Goal: Communication & Community: Answer question/provide support

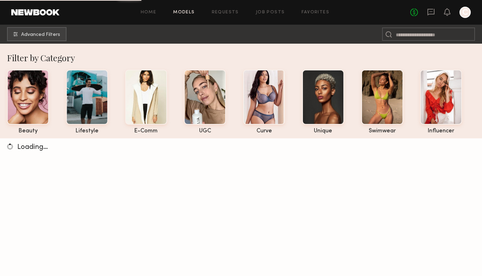
click at [426, 13] on div "No fees up to $5,000 C" at bounding box center [440, 12] width 61 height 11
click at [430, 13] on icon at bounding box center [431, 12] width 8 height 8
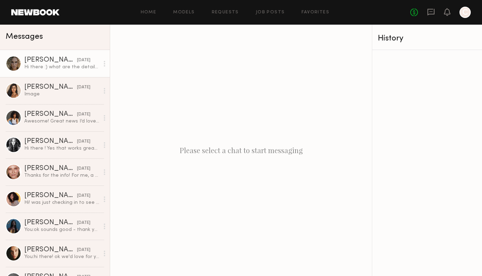
click at [61, 67] on div "Hi there :) what are the details for the shoot? Rate, run and usage?" at bounding box center [61, 67] width 75 height 7
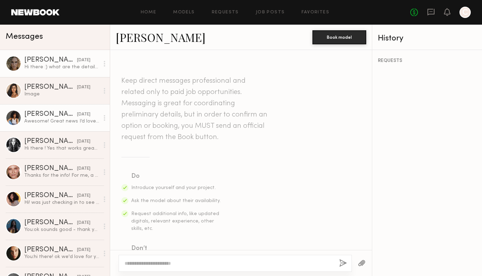
scroll to position [1009, 0]
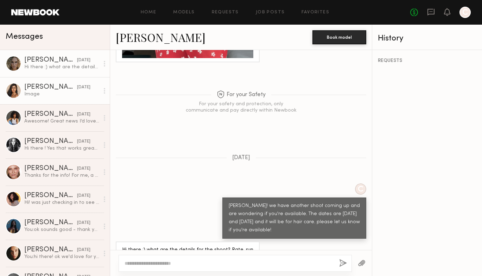
click at [62, 95] on div "Image" at bounding box center [61, 94] width 75 height 7
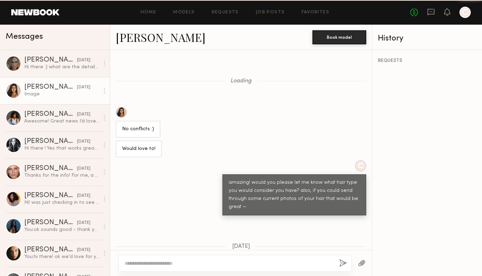
scroll to position [590, 0]
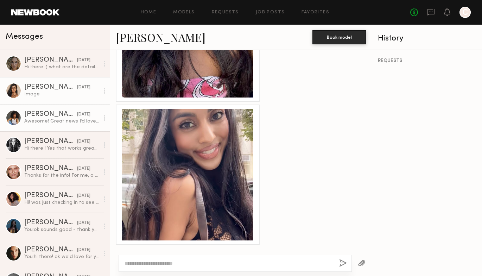
click at [59, 113] on div "Cyan C." at bounding box center [50, 114] width 53 height 7
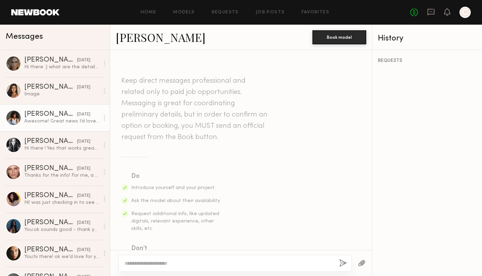
scroll to position [771, 0]
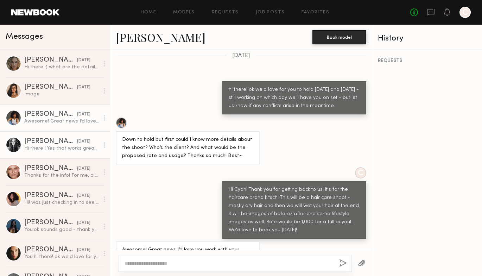
click at [58, 141] on div "[PERSON_NAME]" at bounding box center [50, 141] width 53 height 7
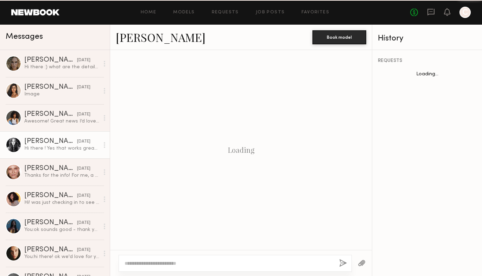
scroll to position [631, 0]
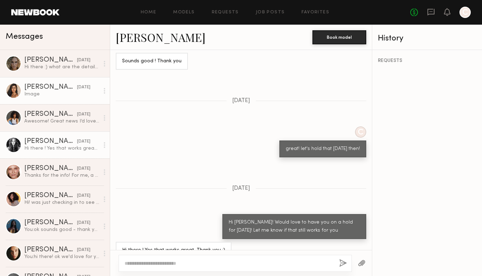
click at [57, 99] on link "Natasha W. yesterday Image" at bounding box center [55, 90] width 110 height 27
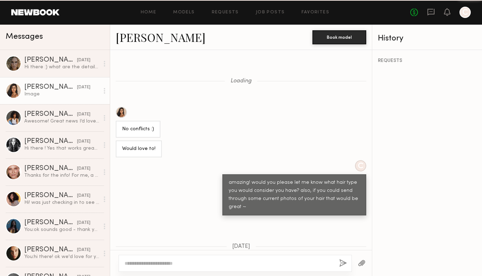
scroll to position [590, 0]
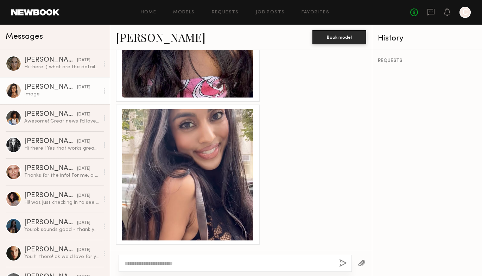
click at [149, 32] on link "Natasha W." at bounding box center [161, 37] width 90 height 15
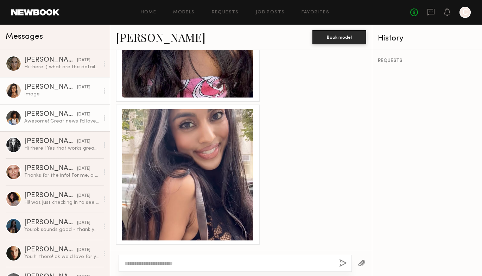
click at [31, 115] on div "Cyan C." at bounding box center [50, 114] width 53 height 7
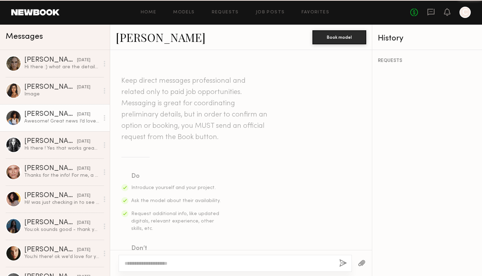
scroll to position [771, 0]
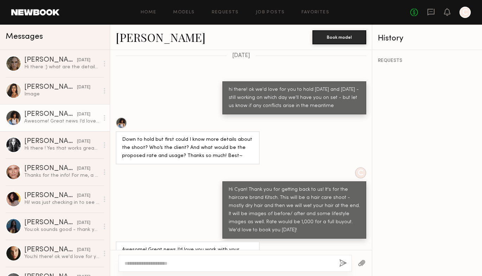
click at [121, 117] on div at bounding box center [121, 122] width 11 height 11
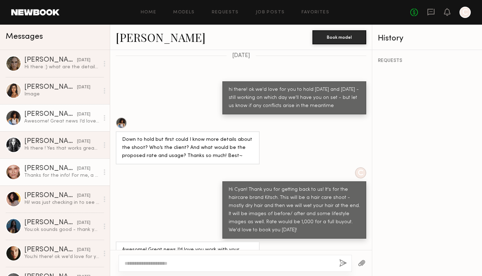
click at [47, 173] on div "Thanks for the info! For me, a full day would be better" at bounding box center [61, 175] width 75 height 7
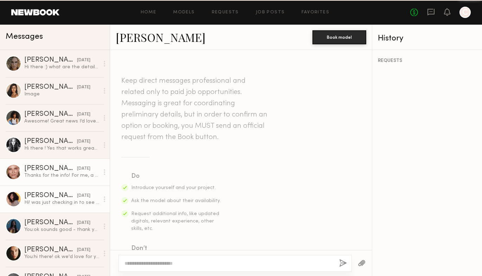
scroll to position [377, 0]
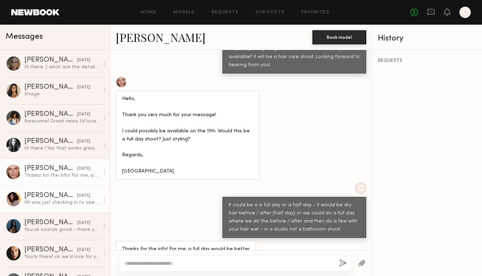
click at [52, 200] on div "Hi! was just checking in to see if yall are still shooting this week? and if th…" at bounding box center [61, 202] width 75 height 7
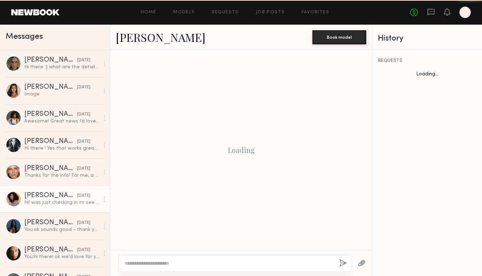
scroll to position [392, 0]
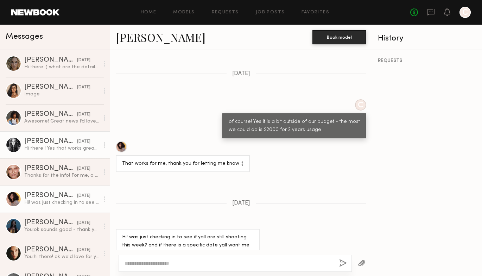
click at [40, 144] on div "[PERSON_NAME]" at bounding box center [50, 141] width 53 height 7
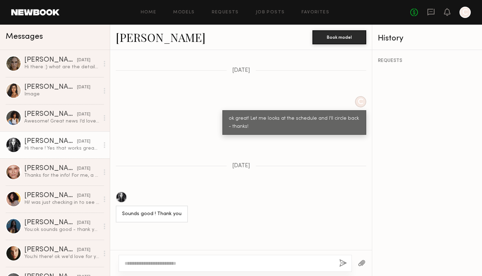
scroll to position [631, 0]
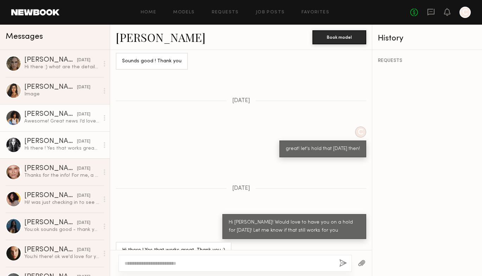
click at [54, 122] on div "Awesome! Great news I’d love you work with your team :)" at bounding box center [61, 121] width 75 height 7
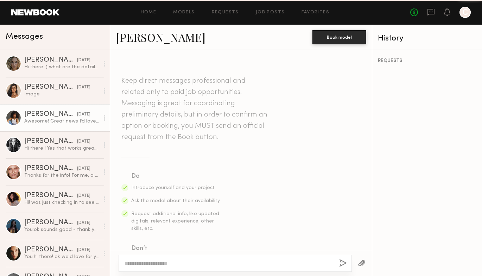
scroll to position [771, 0]
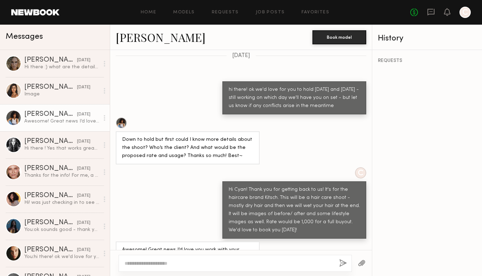
click at [120, 117] on div at bounding box center [121, 122] width 11 height 11
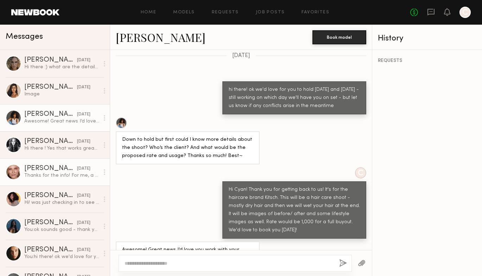
click at [50, 167] on div "Gordana S." at bounding box center [50, 168] width 53 height 7
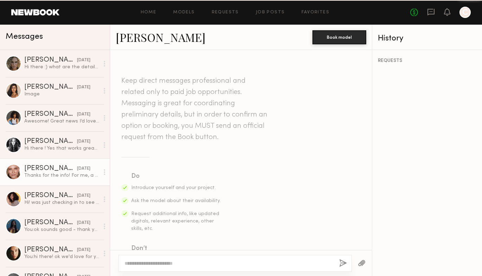
scroll to position [377, 0]
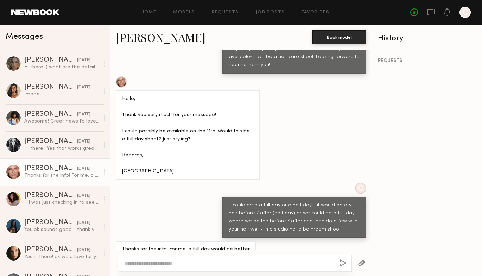
click at [137, 38] on link "Gordana S." at bounding box center [161, 37] width 90 height 15
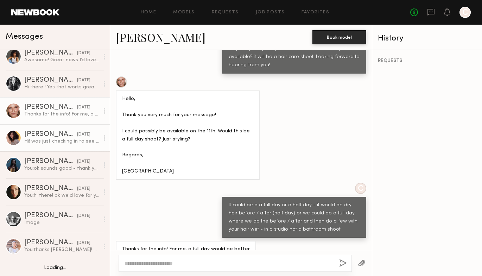
scroll to position [63, 0]
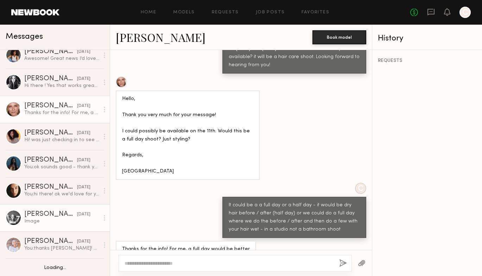
click at [55, 218] on div "Image" at bounding box center [61, 221] width 75 height 7
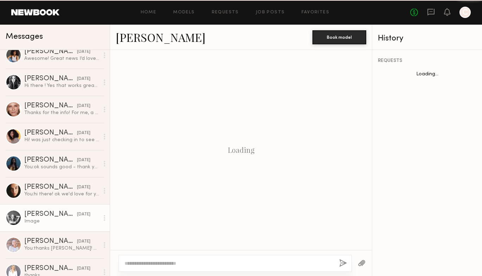
scroll to position [809, 0]
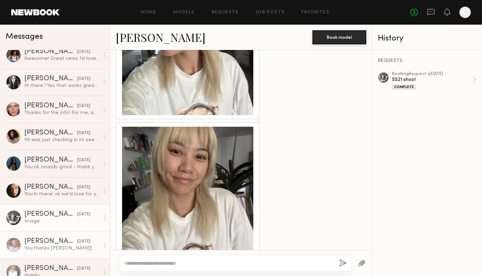
click at [52, 237] on link "Lisa S. yesterday You: thanks Lisa! We'll get back to you shortly!" at bounding box center [55, 244] width 110 height 27
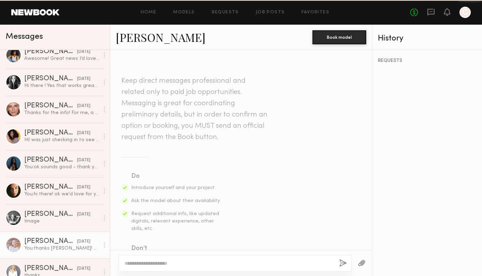
scroll to position [710, 0]
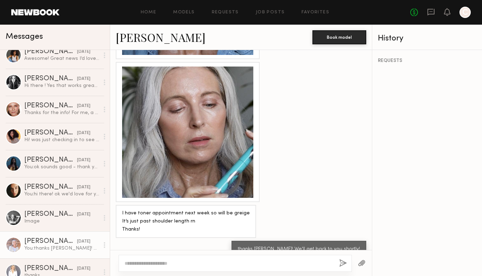
click at [137, 38] on link "[PERSON_NAME]" at bounding box center [161, 37] width 90 height 15
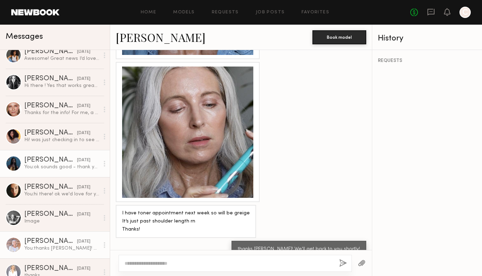
scroll to position [0, 0]
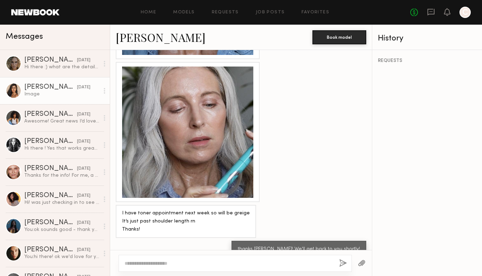
click at [59, 89] on div "[PERSON_NAME]" at bounding box center [50, 87] width 53 height 7
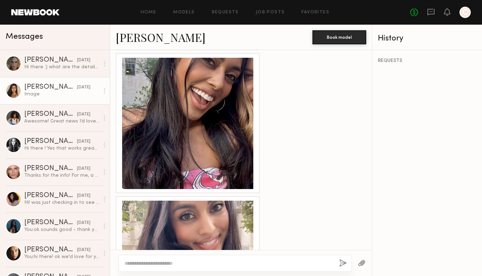
scroll to position [590, 0]
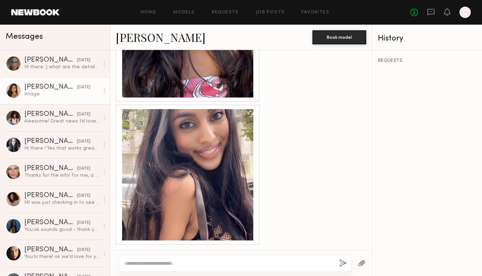
click at [221, 161] on div at bounding box center [187, 174] width 131 height 131
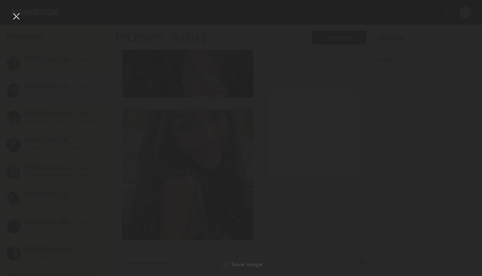
click at [221, 161] on div at bounding box center [187, 174] width 131 height 131
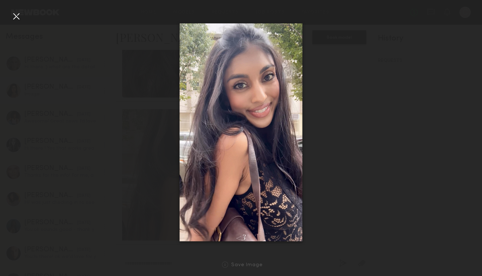
click at [16, 17] on div at bounding box center [16, 16] width 11 height 11
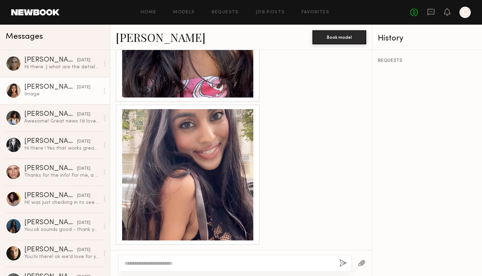
click at [151, 38] on link "[PERSON_NAME]" at bounding box center [161, 37] width 90 height 15
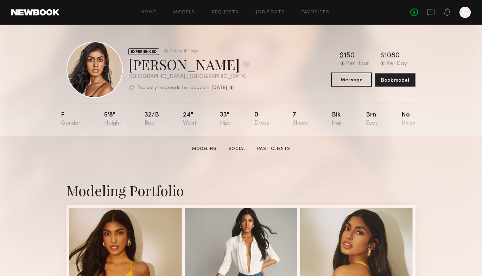
click at [353, 83] on button "Message" at bounding box center [351, 80] width 41 height 14
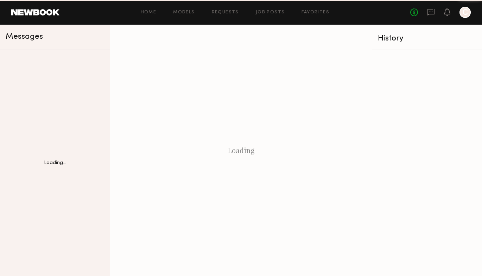
click at [351, 78] on div "Loading" at bounding box center [241, 150] width 262 height 251
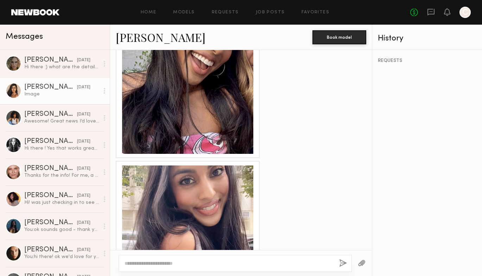
scroll to position [476, 0]
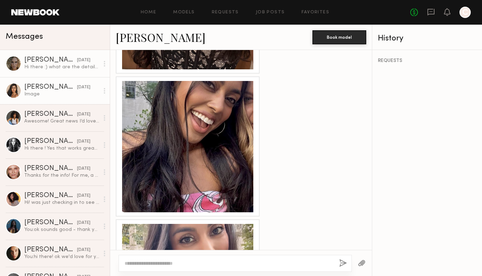
click at [59, 67] on div "Hi there :) what are the details for the shoot? Rate, run and usage?" at bounding box center [61, 67] width 75 height 7
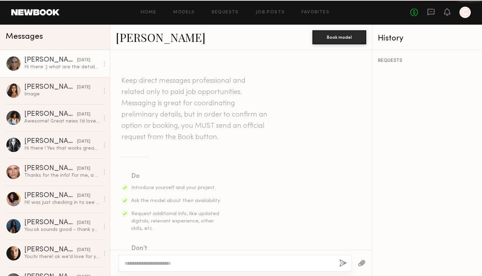
scroll to position [1009, 0]
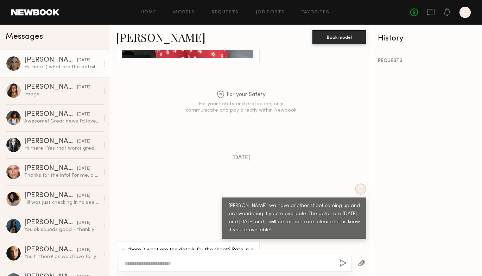
click at [143, 38] on link "Bailey K." at bounding box center [161, 37] width 90 height 15
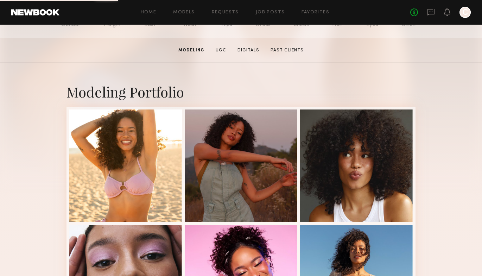
scroll to position [38, 0]
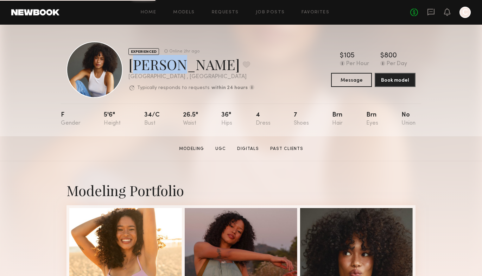
drag, startPoint x: 175, startPoint y: 65, endPoint x: 129, endPoint y: 67, distance: 46.8
click at [129, 67] on div "[PERSON_NAME] Favorite" at bounding box center [192, 64] width 126 height 19
copy div "Cyan C"
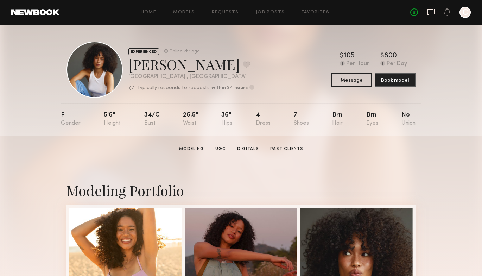
click at [431, 15] on icon at bounding box center [431, 12] width 8 height 8
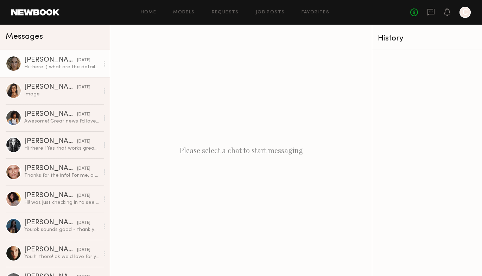
click at [59, 64] on div "Hi there :) what are the details for the shoot? Rate, run and usage?" at bounding box center [61, 67] width 75 height 7
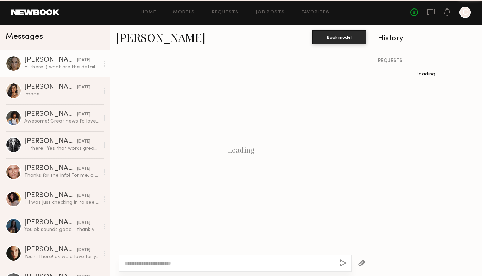
scroll to position [1009, 0]
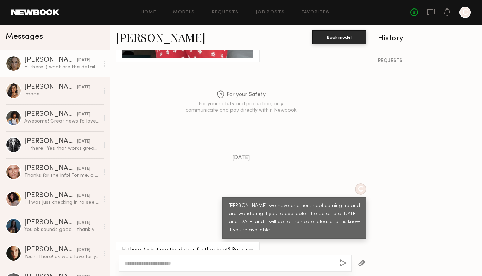
click at [150, 39] on link "Bailey K." at bounding box center [161, 37] width 90 height 15
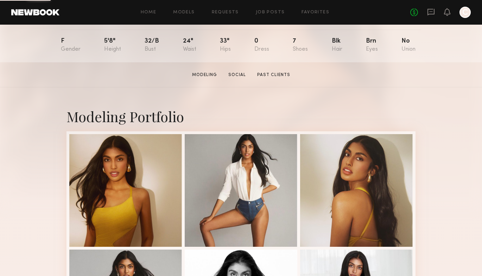
scroll to position [112, 0]
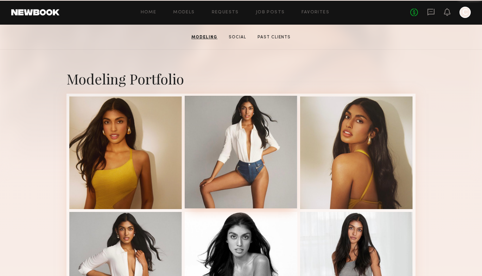
click at [265, 169] on div at bounding box center [241, 152] width 113 height 113
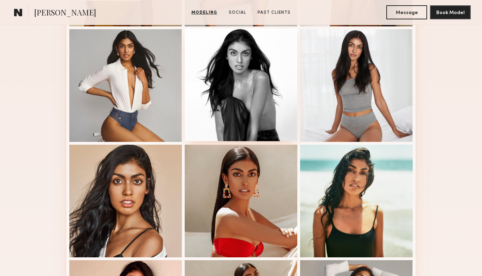
scroll to position [317, 0]
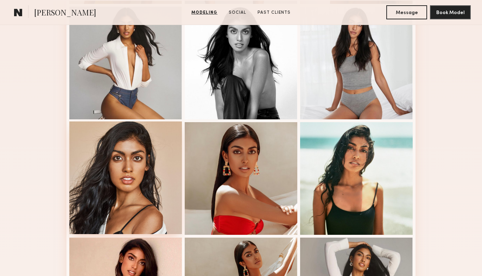
click at [152, 190] on div at bounding box center [125, 177] width 113 height 113
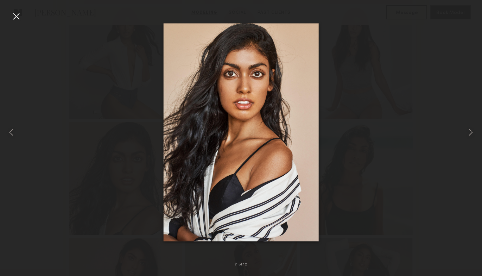
click at [14, 17] on div at bounding box center [16, 16] width 11 height 11
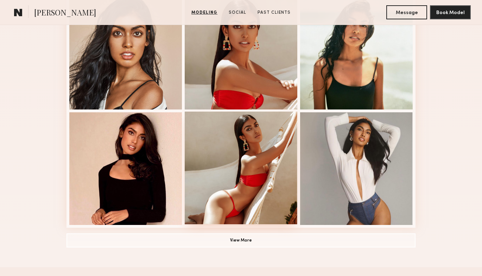
scroll to position [444, 0]
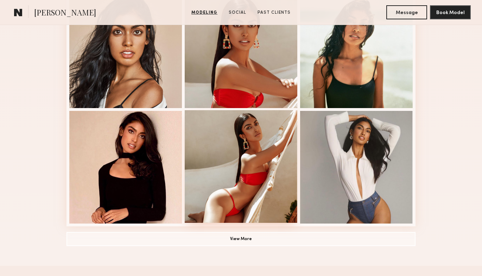
click at [214, 150] on div at bounding box center [241, 166] width 113 height 113
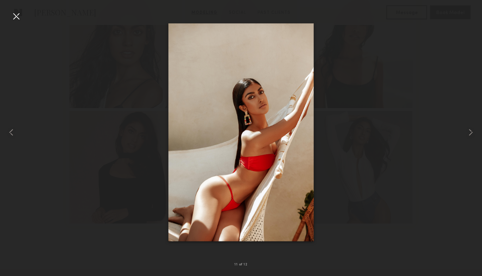
click at [15, 15] on div at bounding box center [16, 16] width 11 height 11
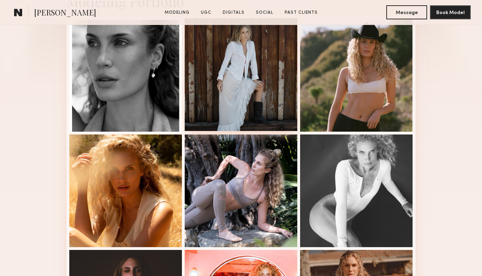
scroll to position [194, 0]
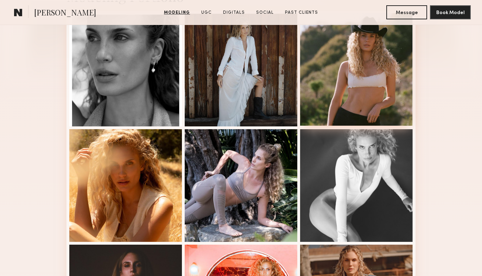
click at [351, 86] on div at bounding box center [356, 69] width 113 height 113
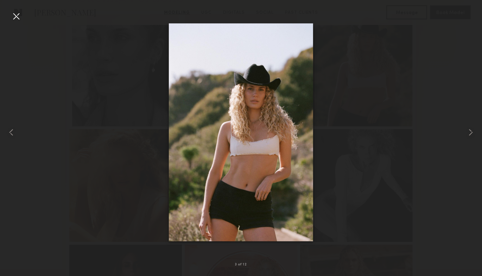
click at [90, 181] on div at bounding box center [241, 132] width 482 height 242
click at [14, 15] on div at bounding box center [16, 16] width 11 height 11
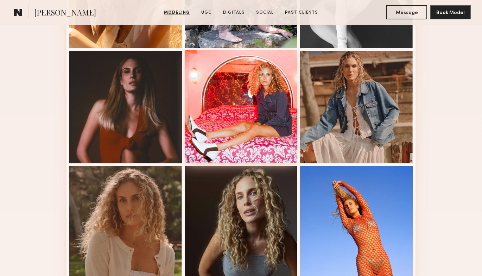
scroll to position [389, 0]
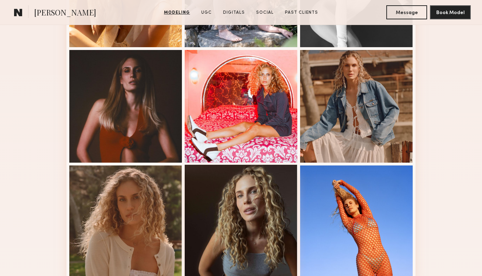
click at [252, 184] on div at bounding box center [241, 221] width 113 height 113
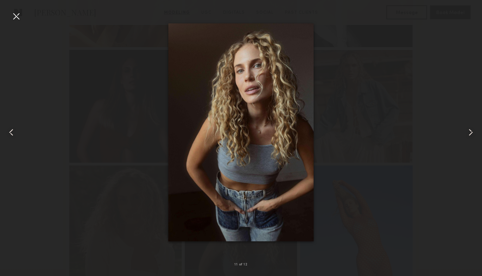
click at [14, 16] on div at bounding box center [16, 16] width 11 height 11
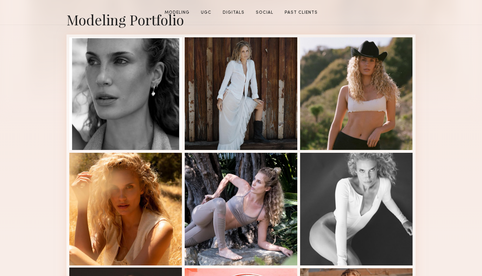
scroll to position [226, 0]
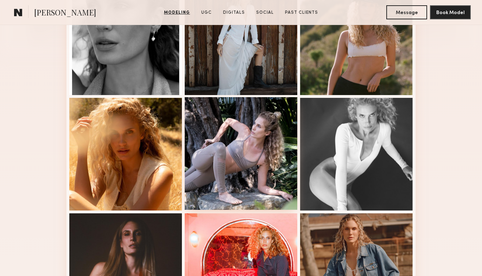
click at [268, 138] on div at bounding box center [241, 153] width 113 height 113
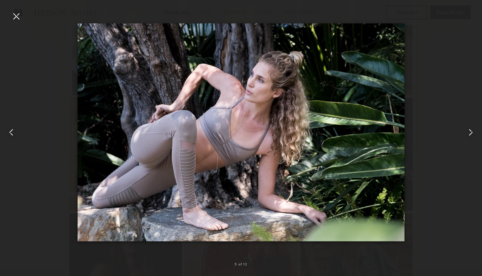
click at [17, 18] on div at bounding box center [16, 16] width 11 height 11
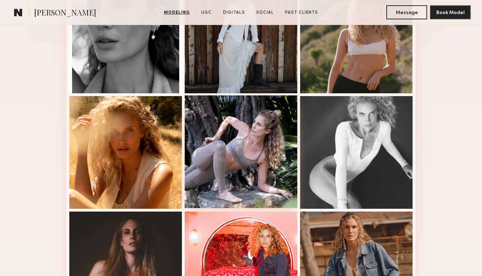
scroll to position [0, 0]
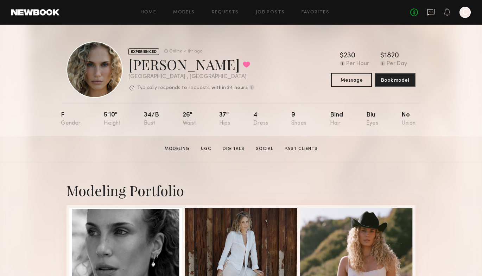
click at [431, 13] on icon at bounding box center [431, 12] width 8 height 8
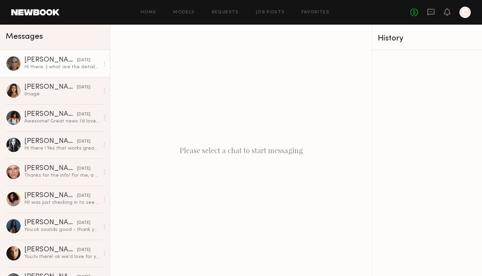
click at [72, 64] on div "Hi there :) what are the details for the shoot? Rate, run and usage?" at bounding box center [61, 67] width 75 height 7
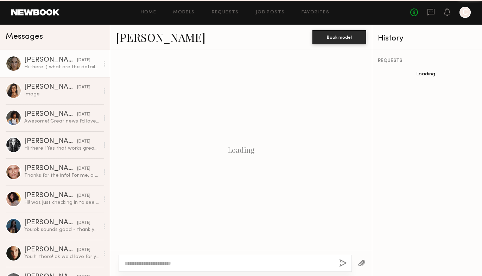
scroll to position [1009, 0]
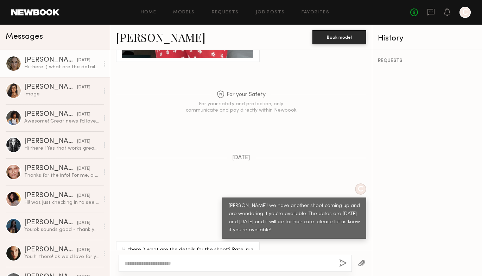
click at [149, 39] on link "[PERSON_NAME]" at bounding box center [161, 37] width 90 height 15
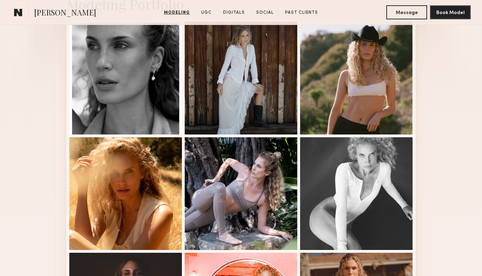
scroll to position [187, 0]
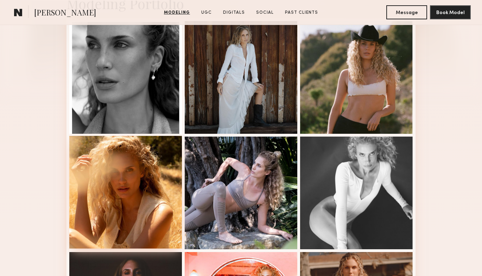
click at [137, 178] on div at bounding box center [125, 192] width 113 height 113
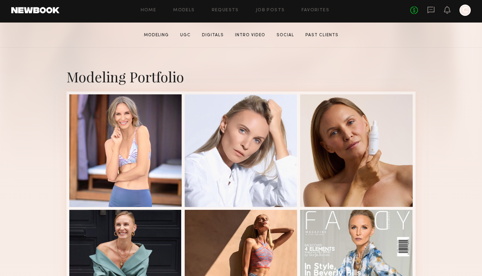
scroll to position [114, 0]
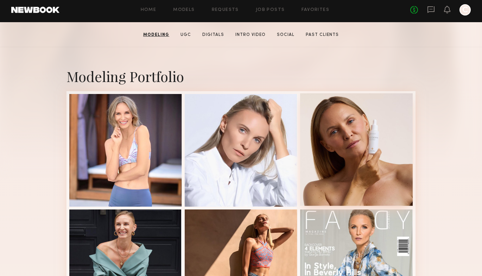
click at [340, 144] on div at bounding box center [356, 149] width 113 height 113
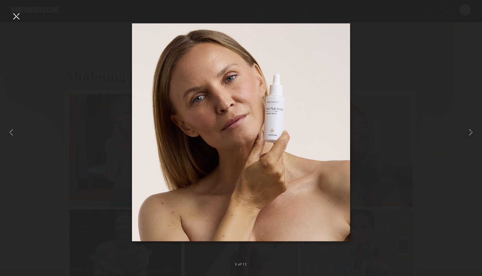
click at [14, 16] on div at bounding box center [16, 16] width 11 height 11
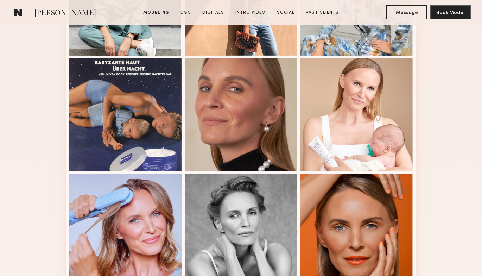
scroll to position [411, 0]
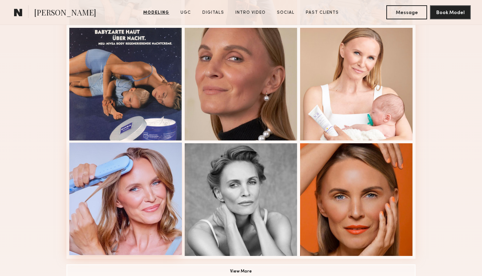
click at [162, 201] on div at bounding box center [125, 199] width 113 height 113
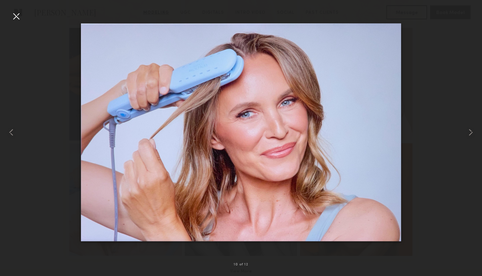
drag, startPoint x: 13, startPoint y: 10, endPoint x: 15, endPoint y: 14, distance: 4.7
click at [13, 11] on div "10 of 12" at bounding box center [241, 138] width 482 height 276
click at [16, 15] on div at bounding box center [16, 16] width 11 height 11
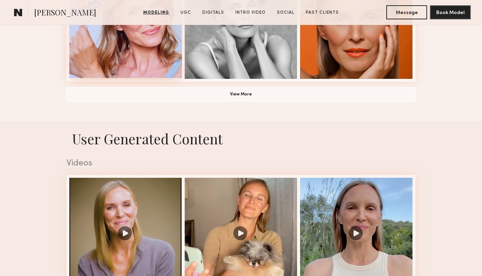
scroll to position [544, 0]
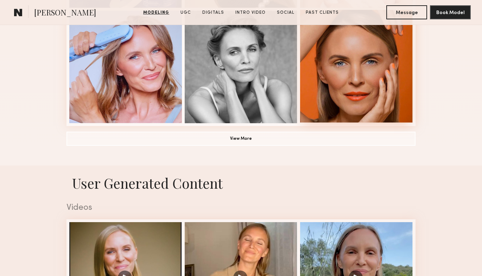
click at [357, 94] on div at bounding box center [356, 66] width 113 height 113
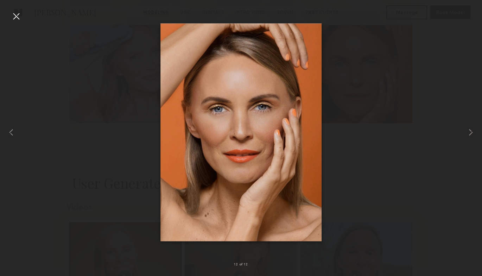
click at [17, 17] on div at bounding box center [16, 16] width 11 height 11
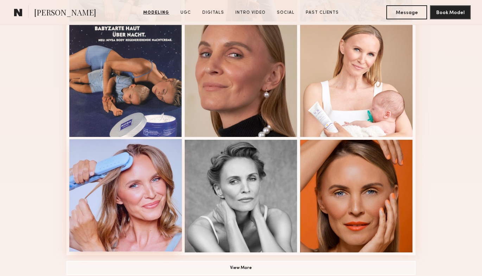
scroll to position [387, 0]
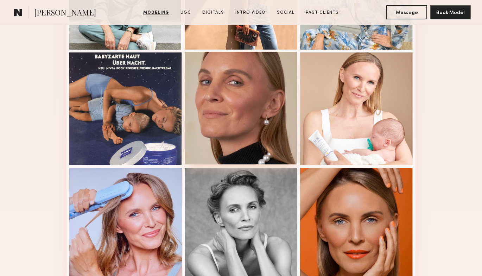
click at [251, 133] on div at bounding box center [241, 108] width 113 height 113
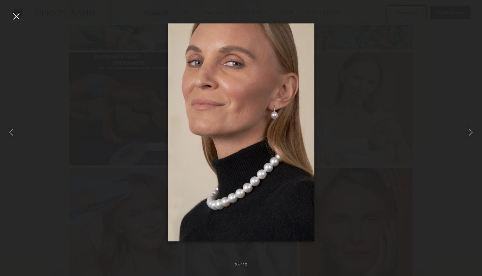
click at [15, 15] on div at bounding box center [16, 16] width 11 height 11
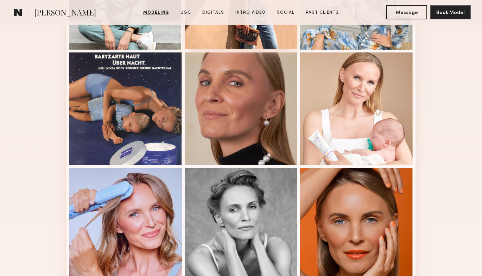
scroll to position [0, 0]
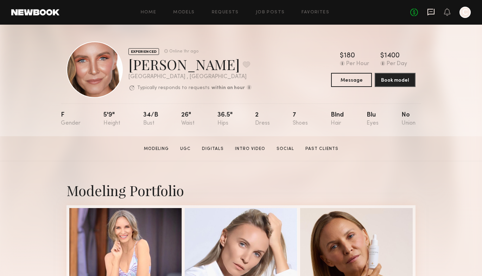
click at [429, 13] on icon at bounding box center [431, 12] width 8 height 8
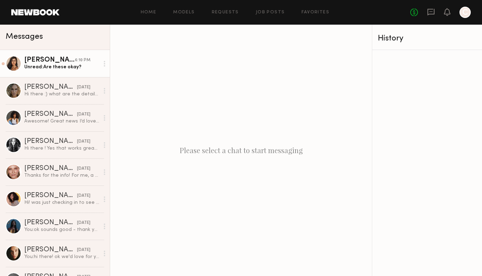
click at [50, 64] on div "Unread: Are these okay?" at bounding box center [61, 67] width 75 height 7
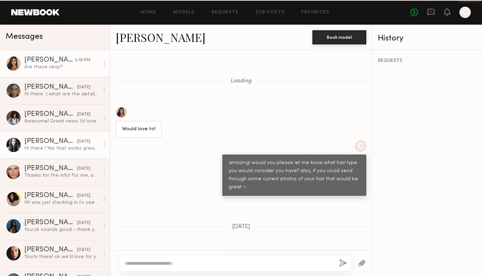
scroll to position [590, 0]
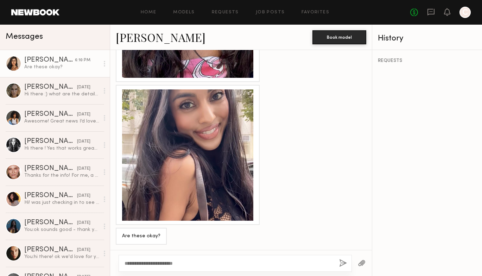
type textarea "**********"
click at [339, 264] on button "button" at bounding box center [343, 263] width 8 height 9
